Goal: Task Accomplishment & Management: Contribute content

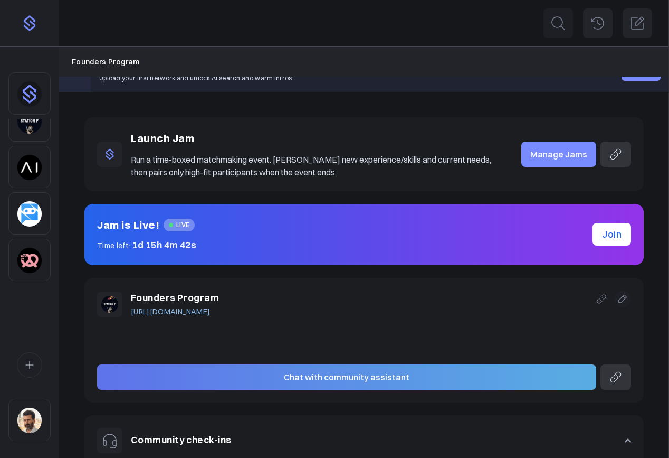
scroll to position [23, 0]
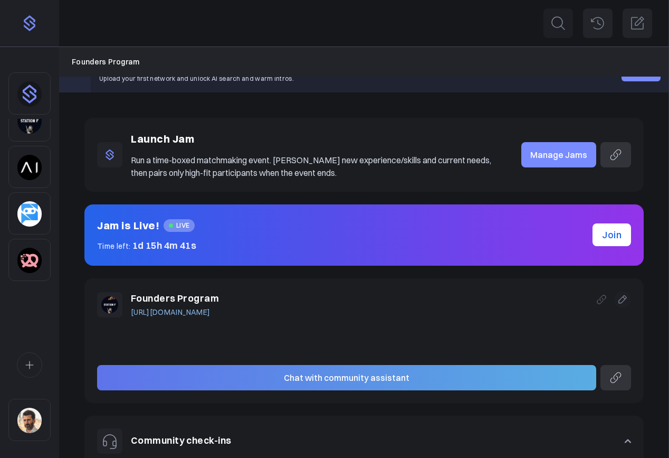
click at [33, 251] on img "Sidebar" at bounding box center [29, 260] width 24 height 25
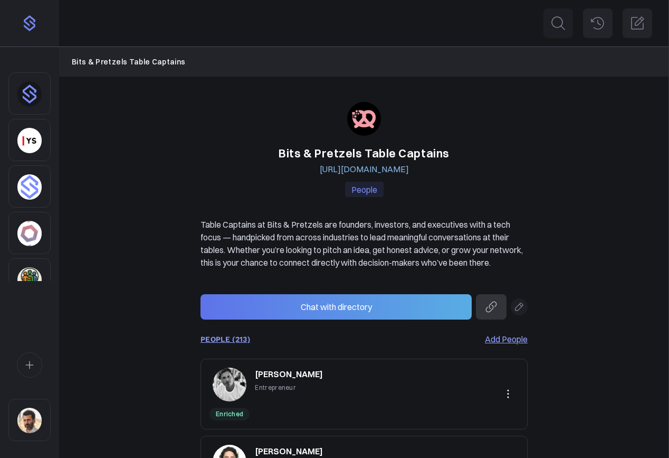
click at [238, 343] on link "PEOPLE (213)" at bounding box center [226, 339] width 50 height 8
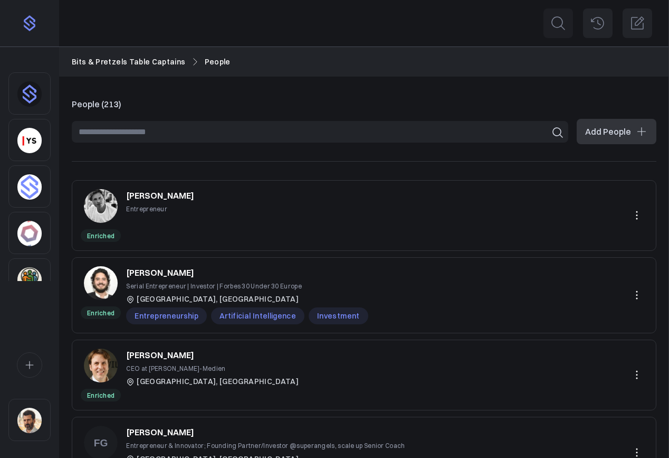
click at [600, 129] on button "Add People" at bounding box center [617, 131] width 80 height 25
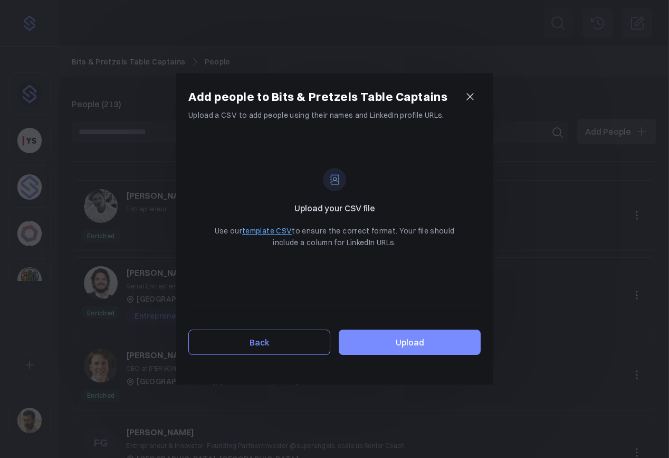
click at [279, 231] on link "template CSV" at bounding box center [267, 230] width 50 height 9
click at [408, 339] on label "Upload" at bounding box center [410, 341] width 142 height 25
click at [0, 0] on input "Upload" at bounding box center [0, 0] width 0 height 0
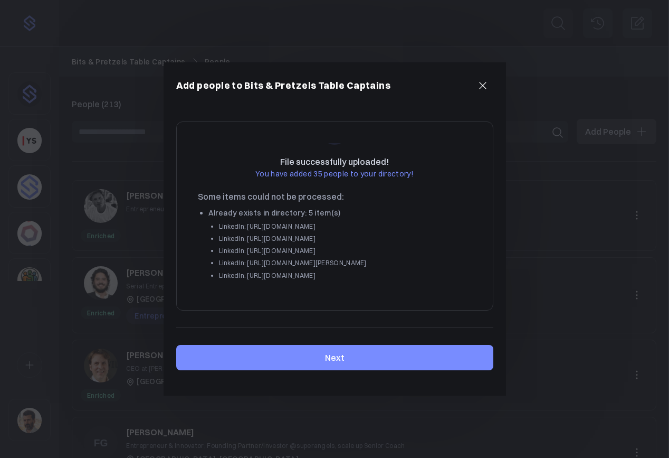
scroll to position [77, 0]
click at [348, 362] on button "Next" at bounding box center [334, 357] width 317 height 25
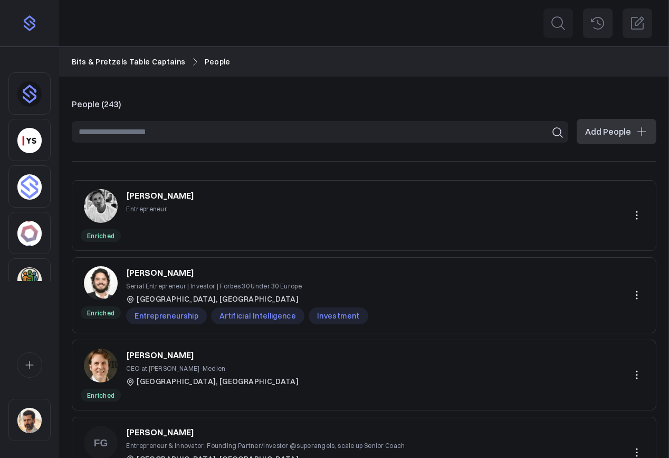
click at [137, 63] on link "Bits & Pretzels Table Captains" at bounding box center [129, 62] width 114 height 12
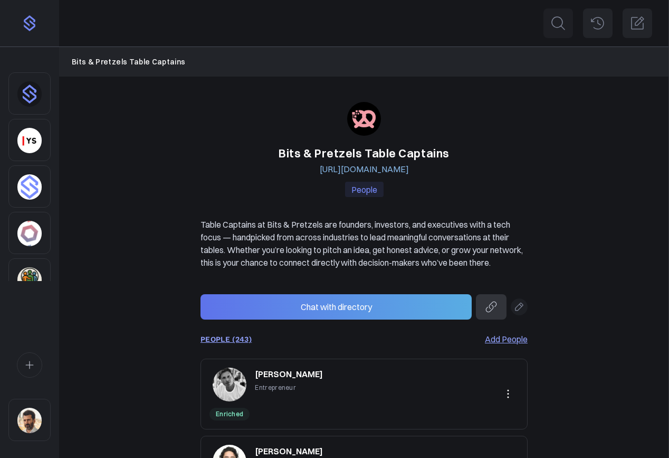
click at [233, 343] on link "PEOPLE (243)" at bounding box center [226, 339] width 51 height 8
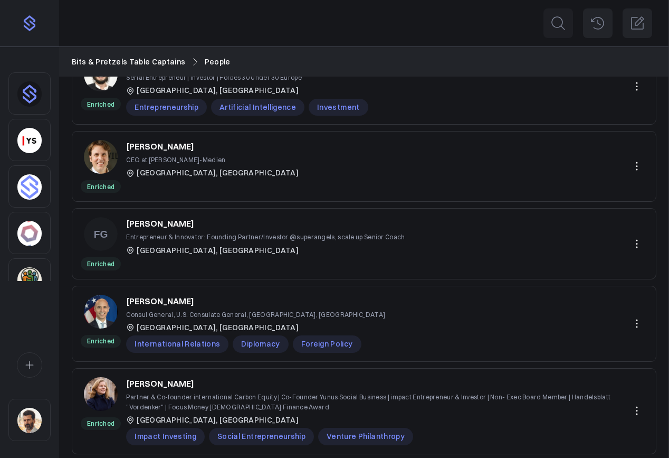
scroll to position [567, 0]
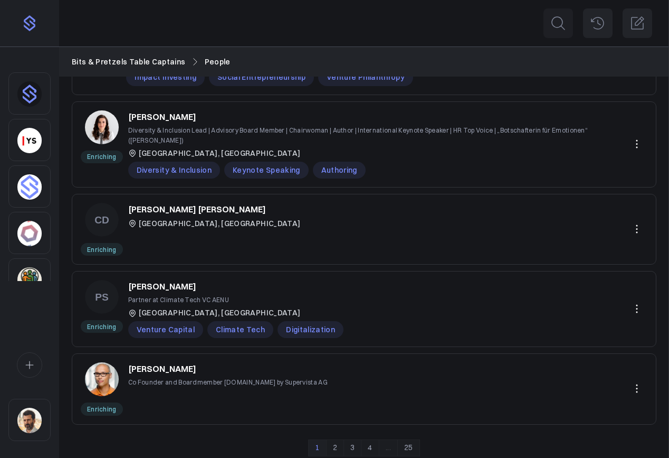
click at [410, 439] on link "25" at bounding box center [408, 447] width 23 height 17
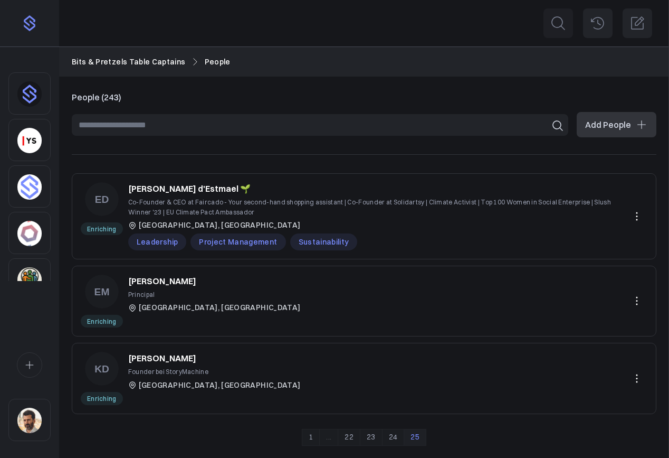
click at [394, 438] on link "24" at bounding box center [393, 437] width 23 height 17
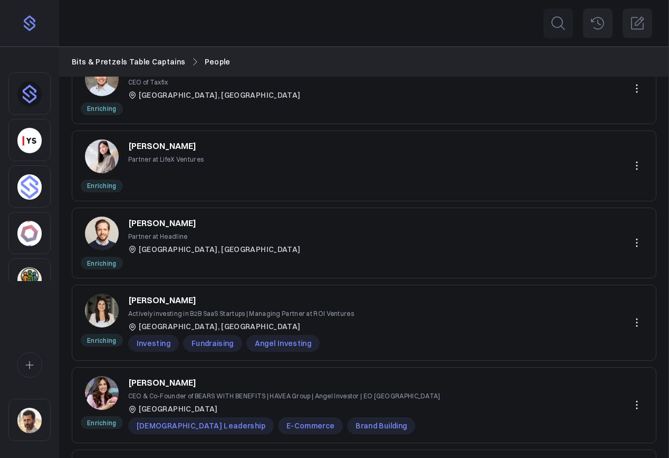
scroll to position [552, 0]
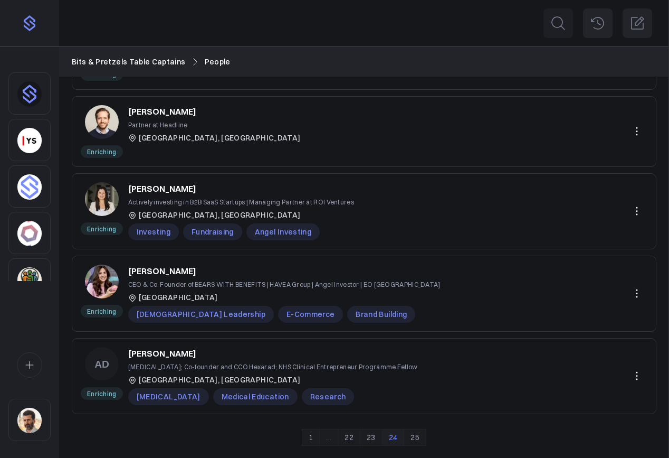
click at [374, 441] on link "23" at bounding box center [371, 437] width 23 height 17
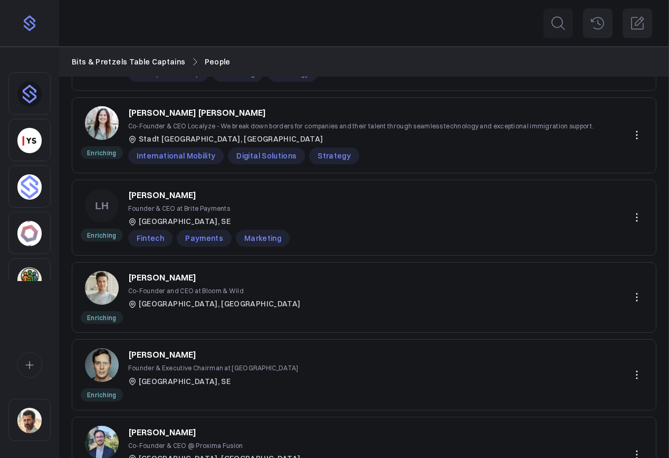
scroll to position [563, 0]
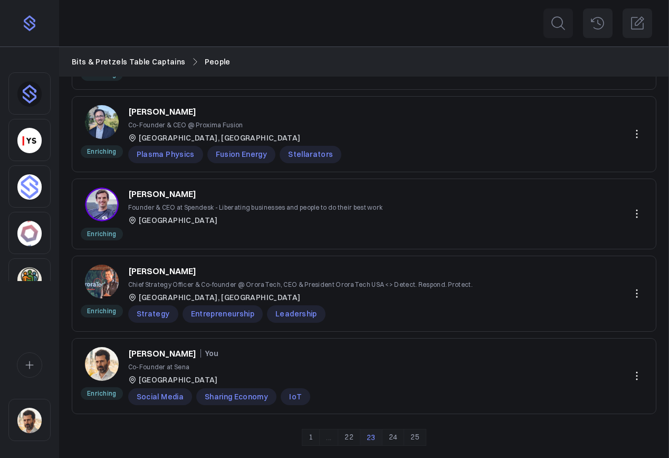
click at [351, 437] on link "22" at bounding box center [349, 437] width 23 height 17
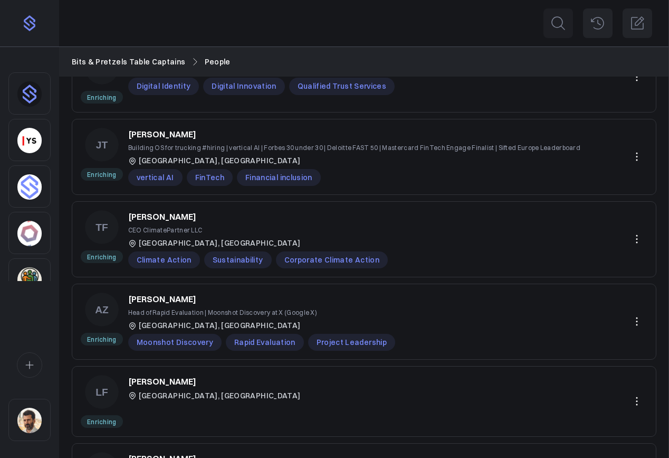
scroll to position [266, 0]
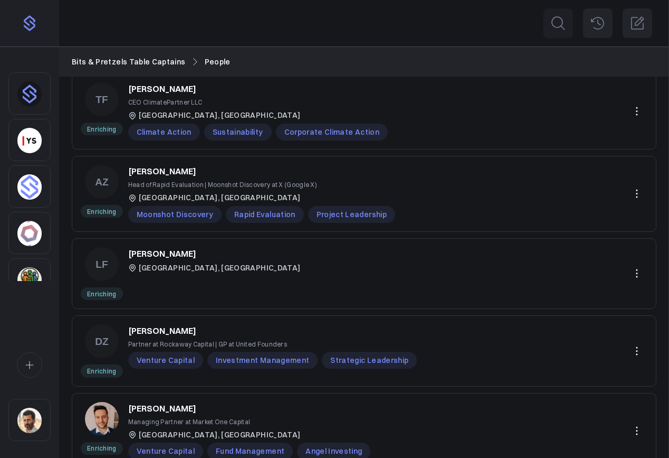
click at [155, 256] on p "[PERSON_NAME]" at bounding box center [162, 253] width 68 height 13
